Goal: Information Seeking & Learning: Learn about a topic

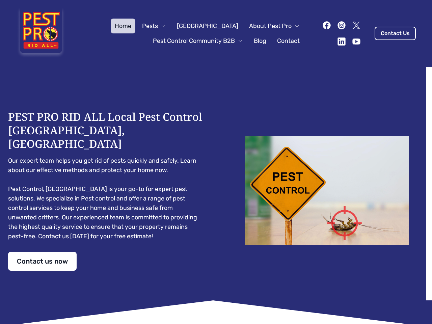
click at [216, 162] on div "PEST PRO RID ALL Local Pest Control [GEOGRAPHIC_DATA], [GEOGRAPHIC_DATA] Our ex…" at bounding box center [216, 190] width 416 height 161
click at [158, 26] on span "Pests" at bounding box center [150, 25] width 16 height 9
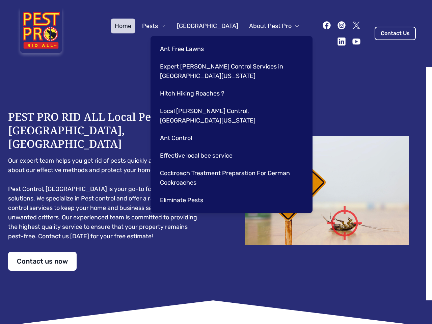
click at [268, 26] on span "About Pest Pro" at bounding box center [270, 25] width 43 height 9
click at [191, 41] on div "Ant Free Lawns Expert [PERSON_NAME] Control Services in [GEOGRAPHIC_DATA] [US_S…" at bounding box center [232, 124] width 162 height 177
